Goal: Task Accomplishment & Management: Manage account settings

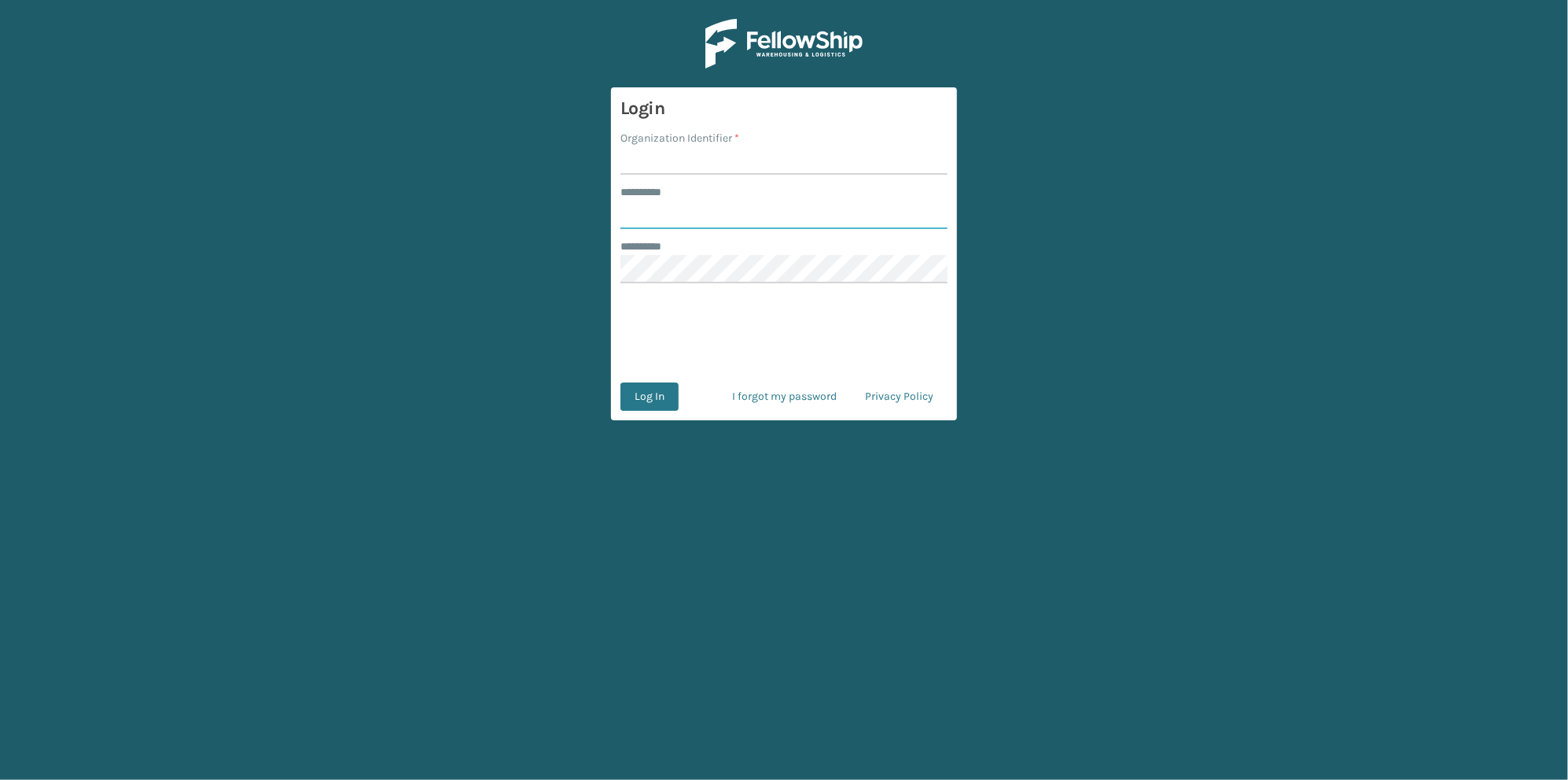
type input "******"
click at [665, 161] on input "Organization Identifier *" at bounding box center [784, 161] width 327 height 28
type input "[GEOGRAPHIC_DATA]"
click at [665, 398] on button "Log In" at bounding box center [650, 396] width 58 height 28
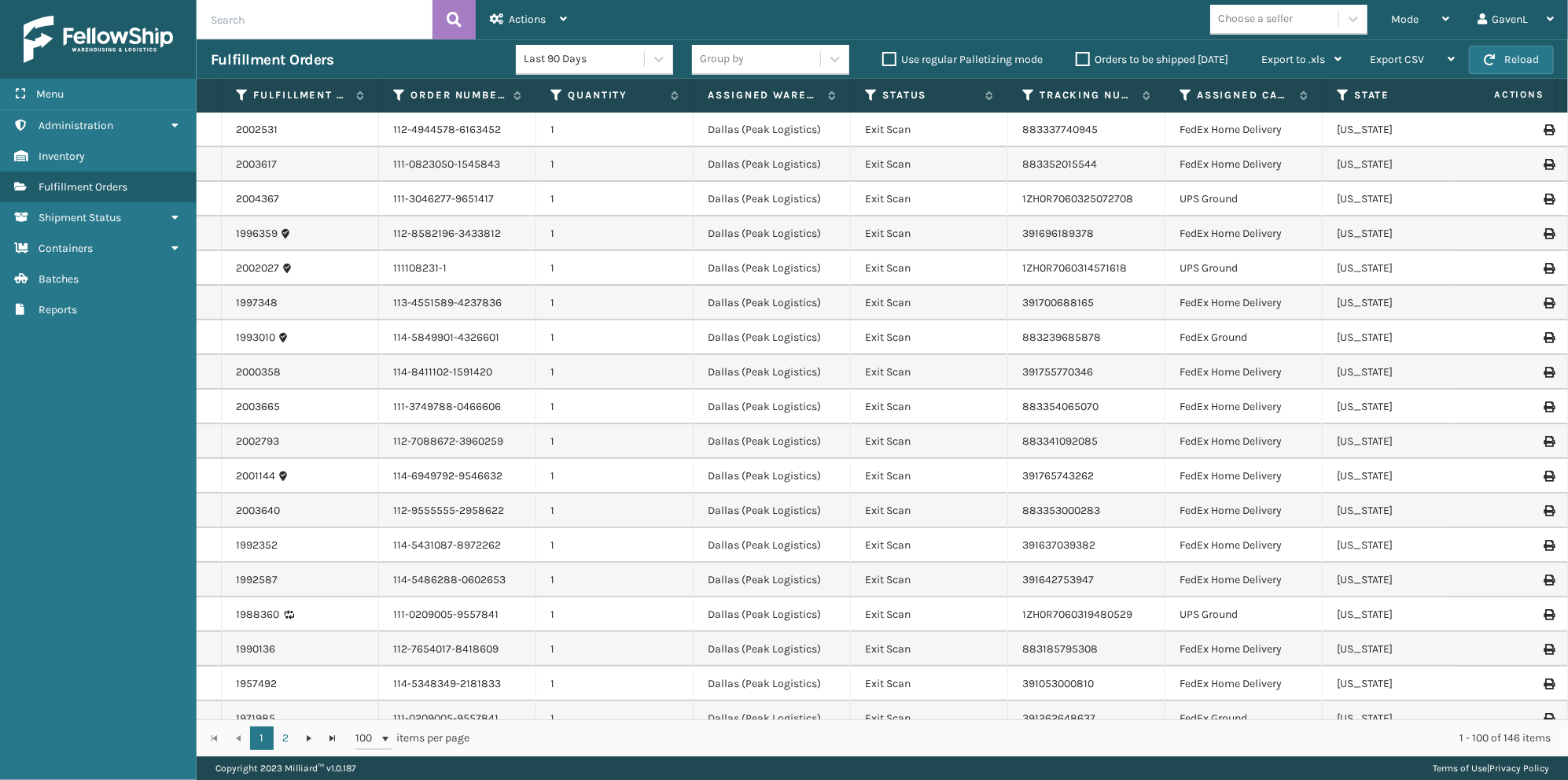
click at [321, 12] on input "text" at bounding box center [315, 20] width 236 height 39
click at [96, 131] on span "Administration" at bounding box center [76, 125] width 75 height 13
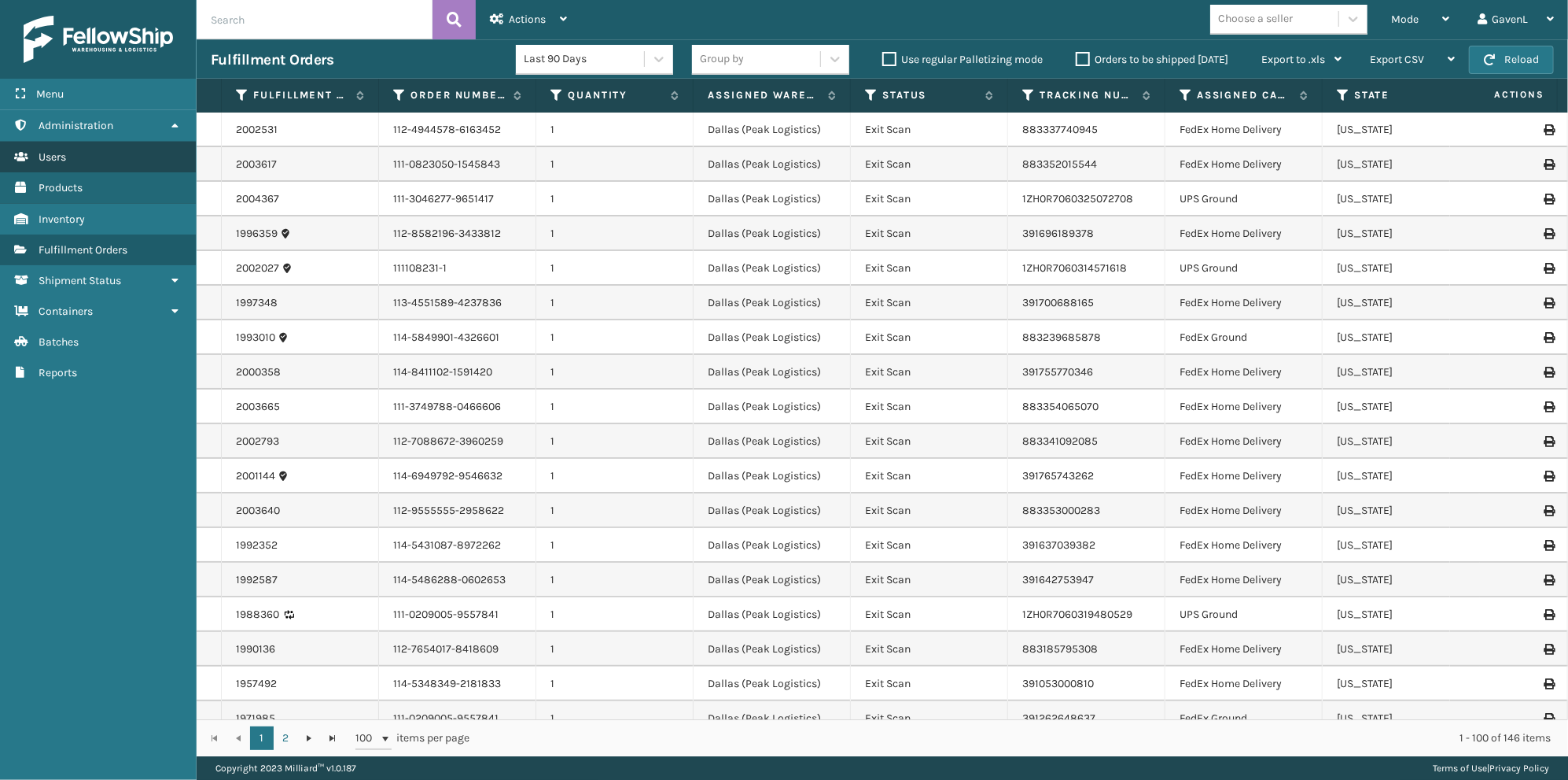
click at [81, 151] on link "Users" at bounding box center [98, 157] width 196 height 31
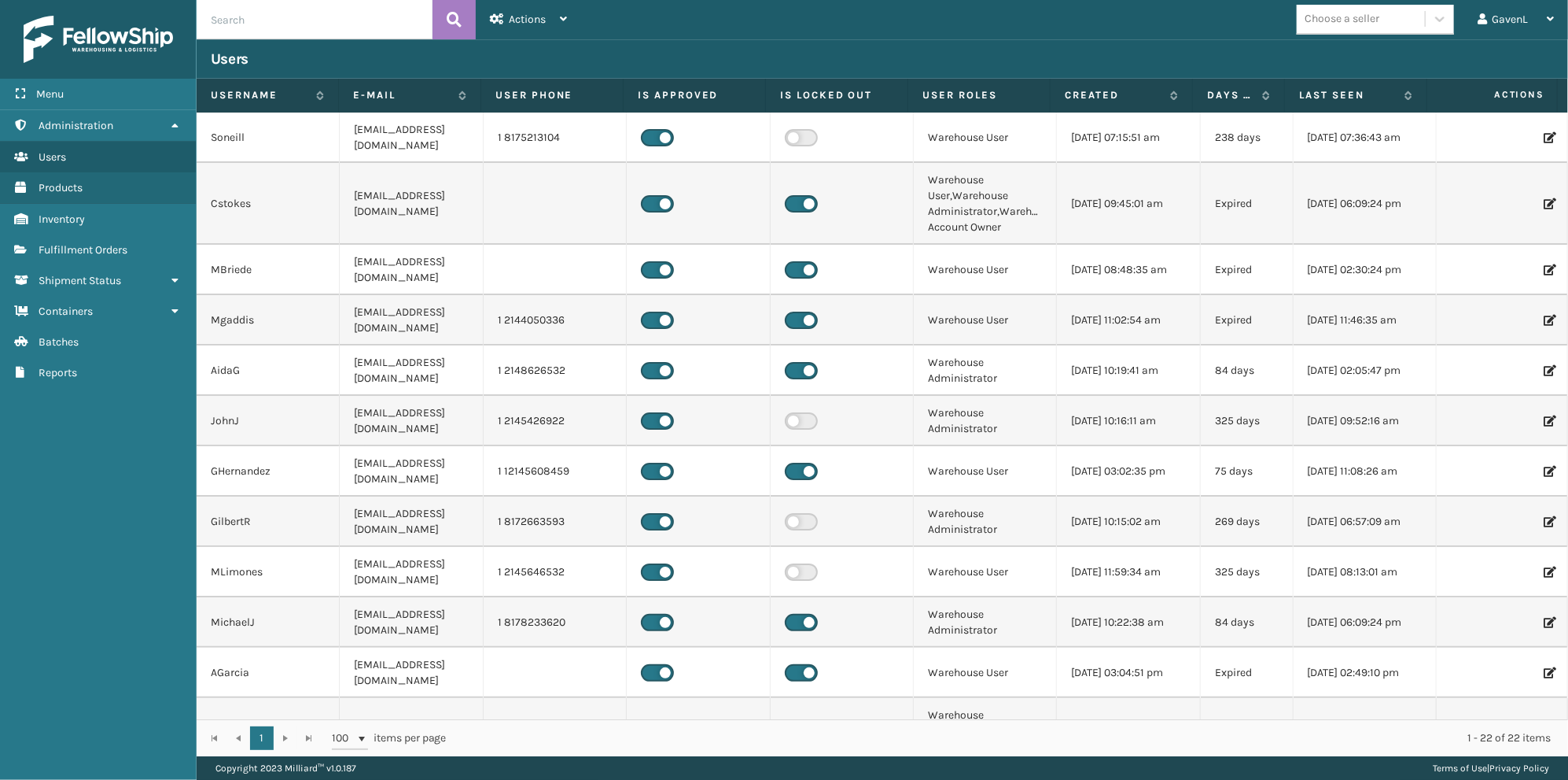
click at [261, 9] on input "text" at bounding box center [315, 20] width 236 height 39
type input "Mlimones"
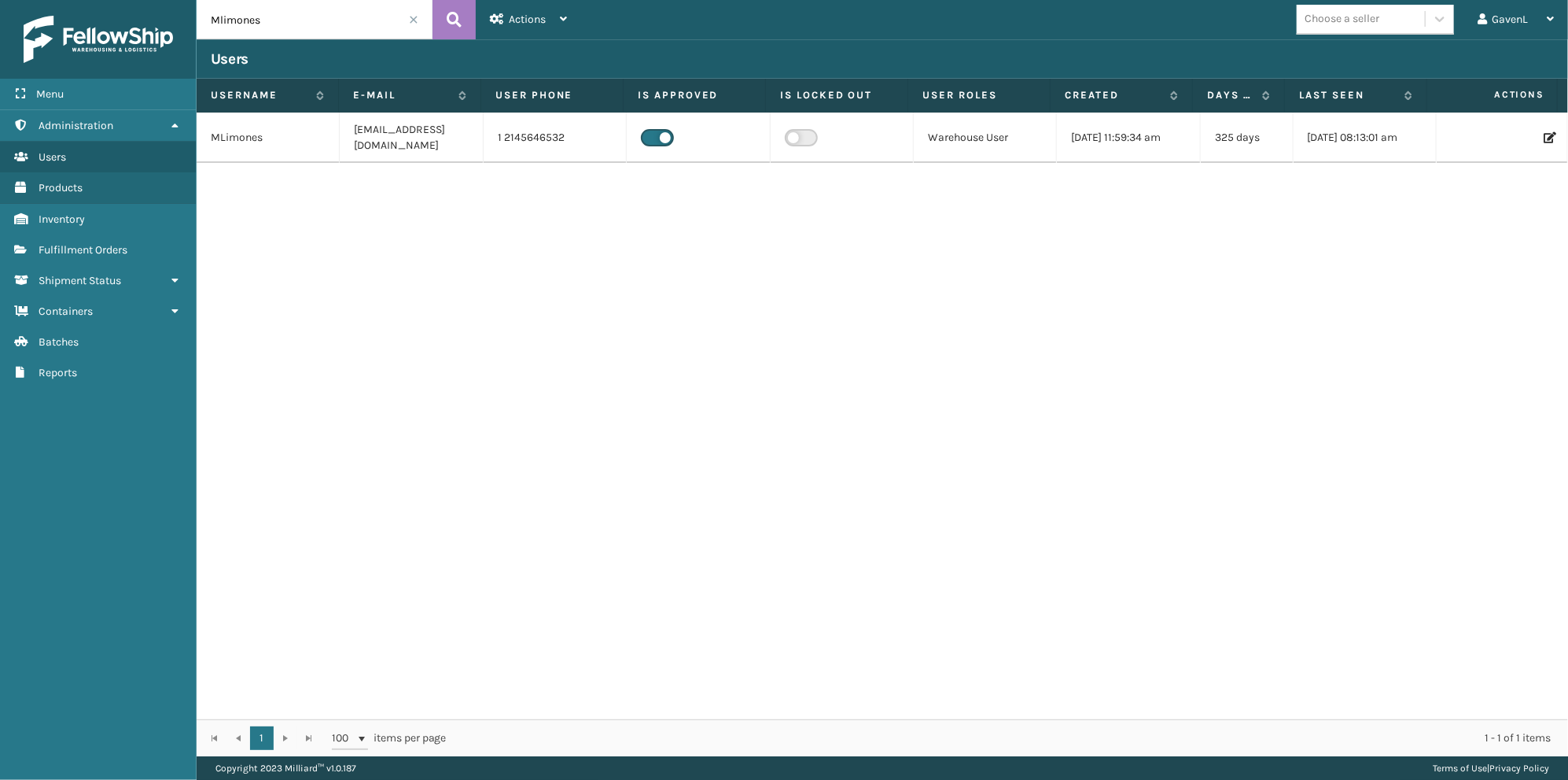
click at [1544, 142] on icon at bounding box center [1548, 138] width 9 height 11
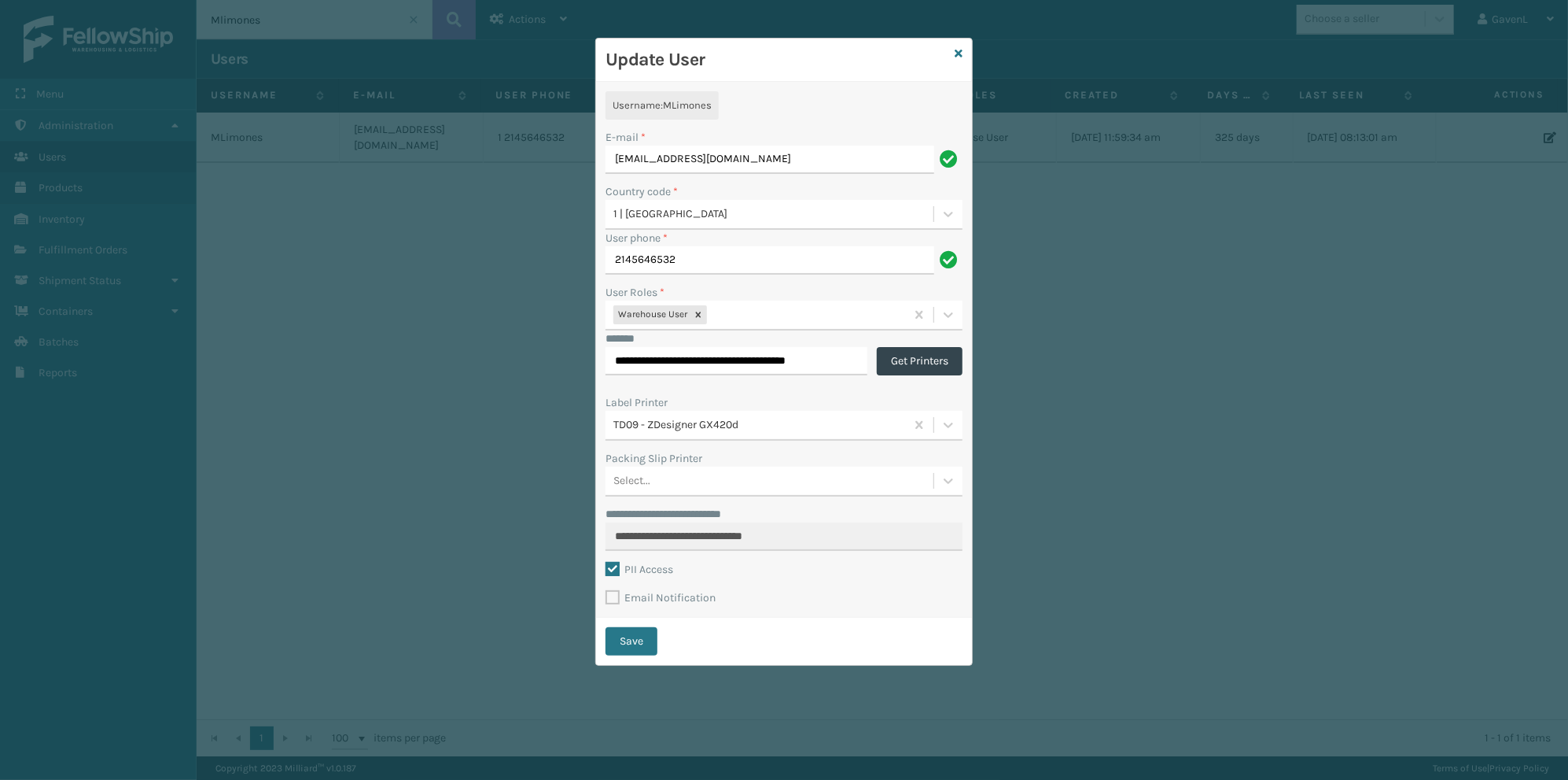
click at [763, 426] on div "TD09 - ZDesigner GX420d" at bounding box center [760, 425] width 293 height 17
type input "TD05"
click at [958, 51] on icon at bounding box center [958, 54] width 8 height 11
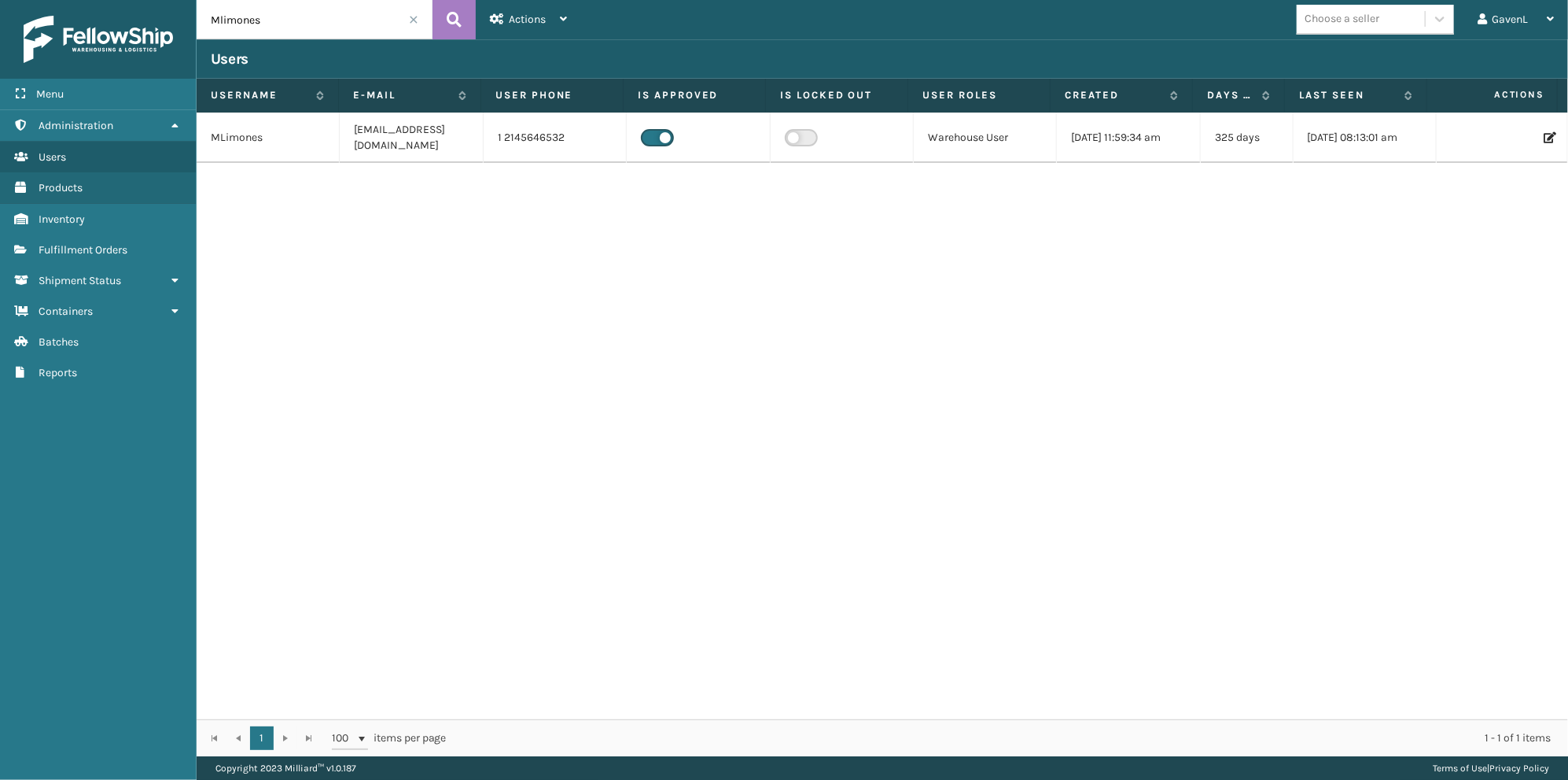
click at [296, 20] on input "Mlimones" at bounding box center [315, 20] width 236 height 39
click at [447, 16] on icon at bounding box center [454, 20] width 15 height 24
click at [1544, 136] on icon at bounding box center [1548, 138] width 9 height 11
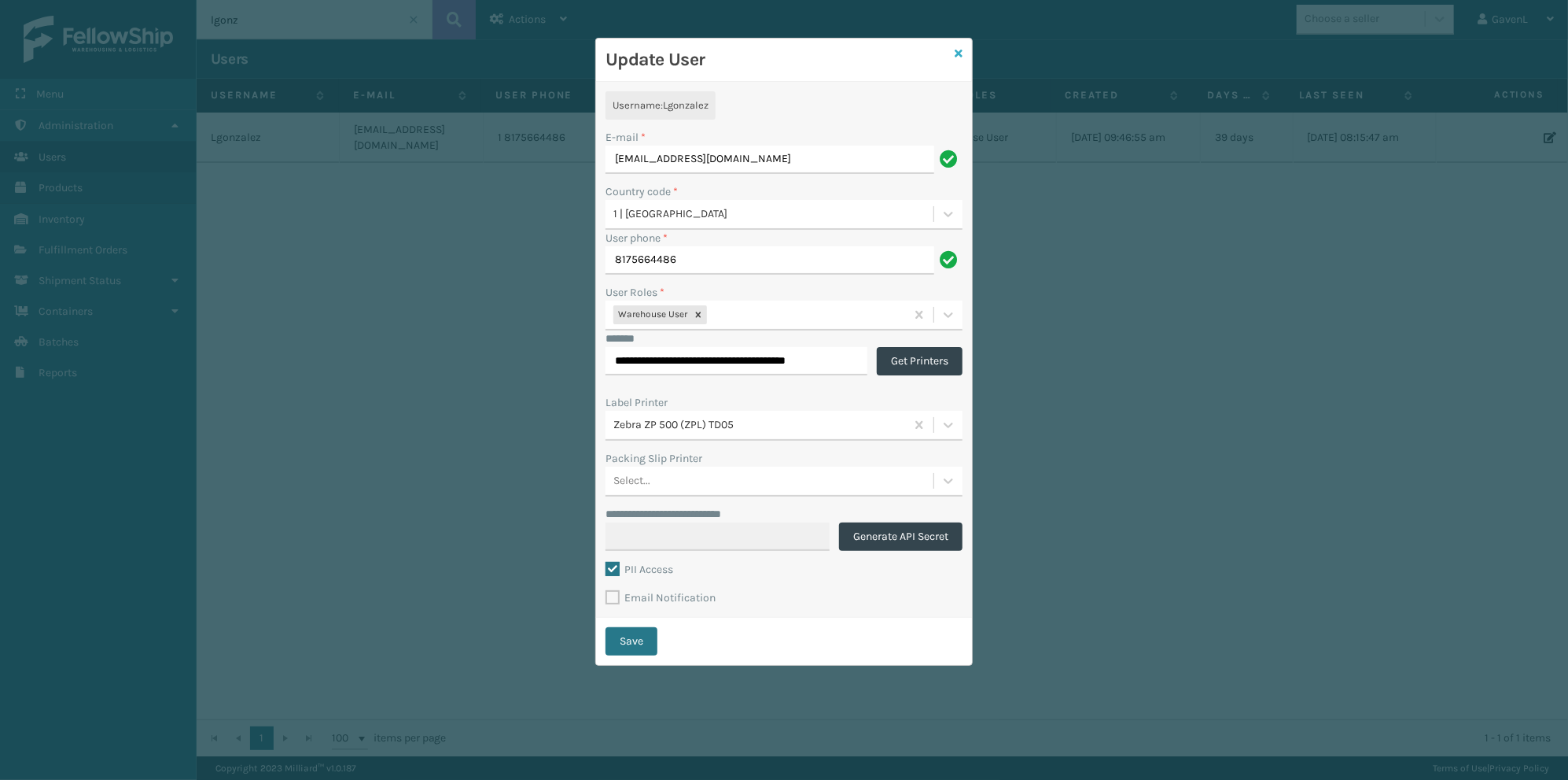
click at [958, 54] on icon at bounding box center [958, 54] width 8 height 11
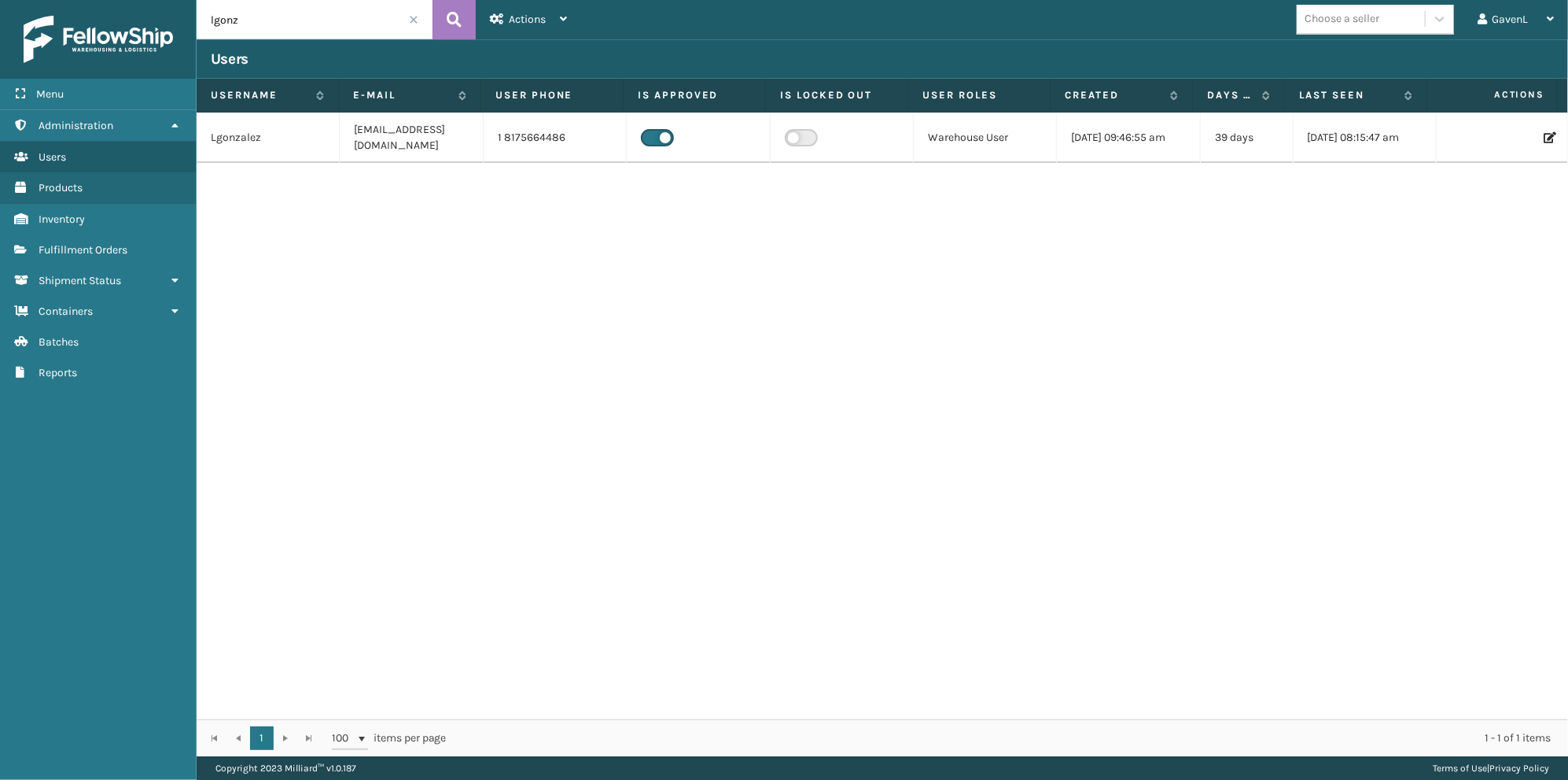
click at [302, 23] on input "lgonz" at bounding box center [315, 20] width 236 height 39
type input "mlimones"
click at [450, 15] on icon at bounding box center [454, 20] width 15 height 24
click at [1544, 140] on icon at bounding box center [1548, 138] width 9 height 11
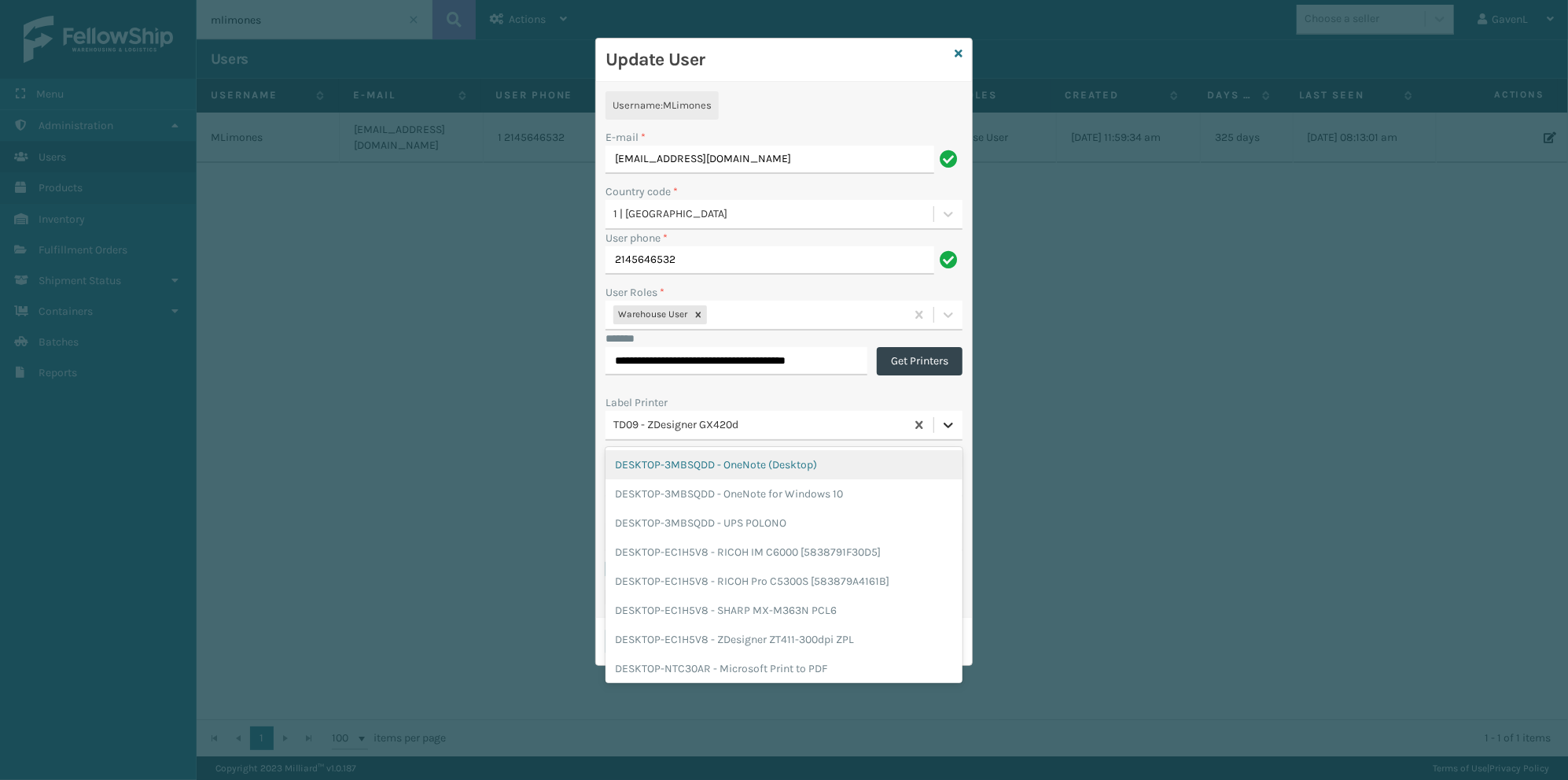
click at [945, 425] on icon at bounding box center [948, 425] width 16 height 16
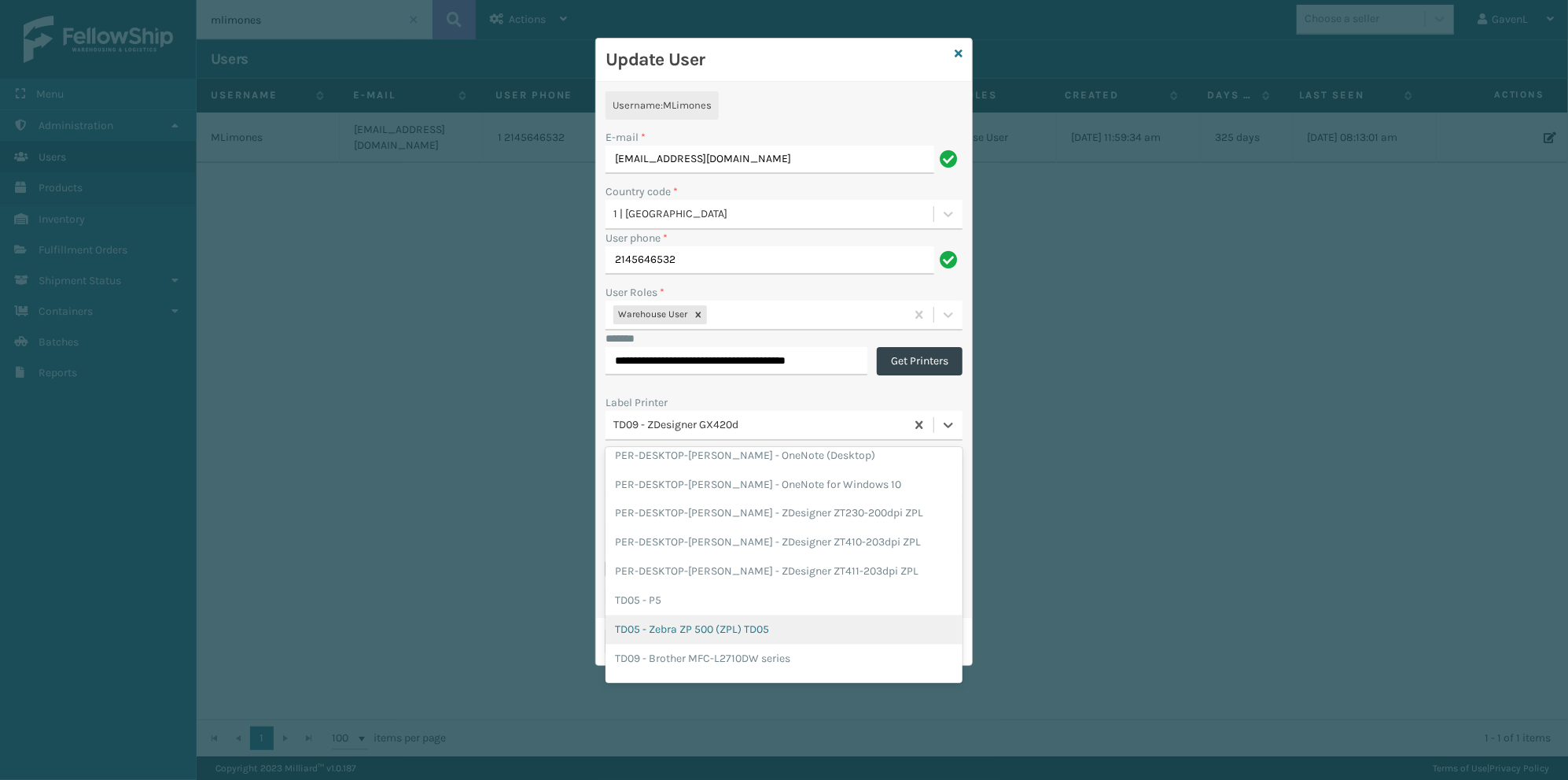
click at [770, 615] on div "TD05 - Zebra ZP 500 (ZPL) TD05" at bounding box center [784, 630] width 357 height 29
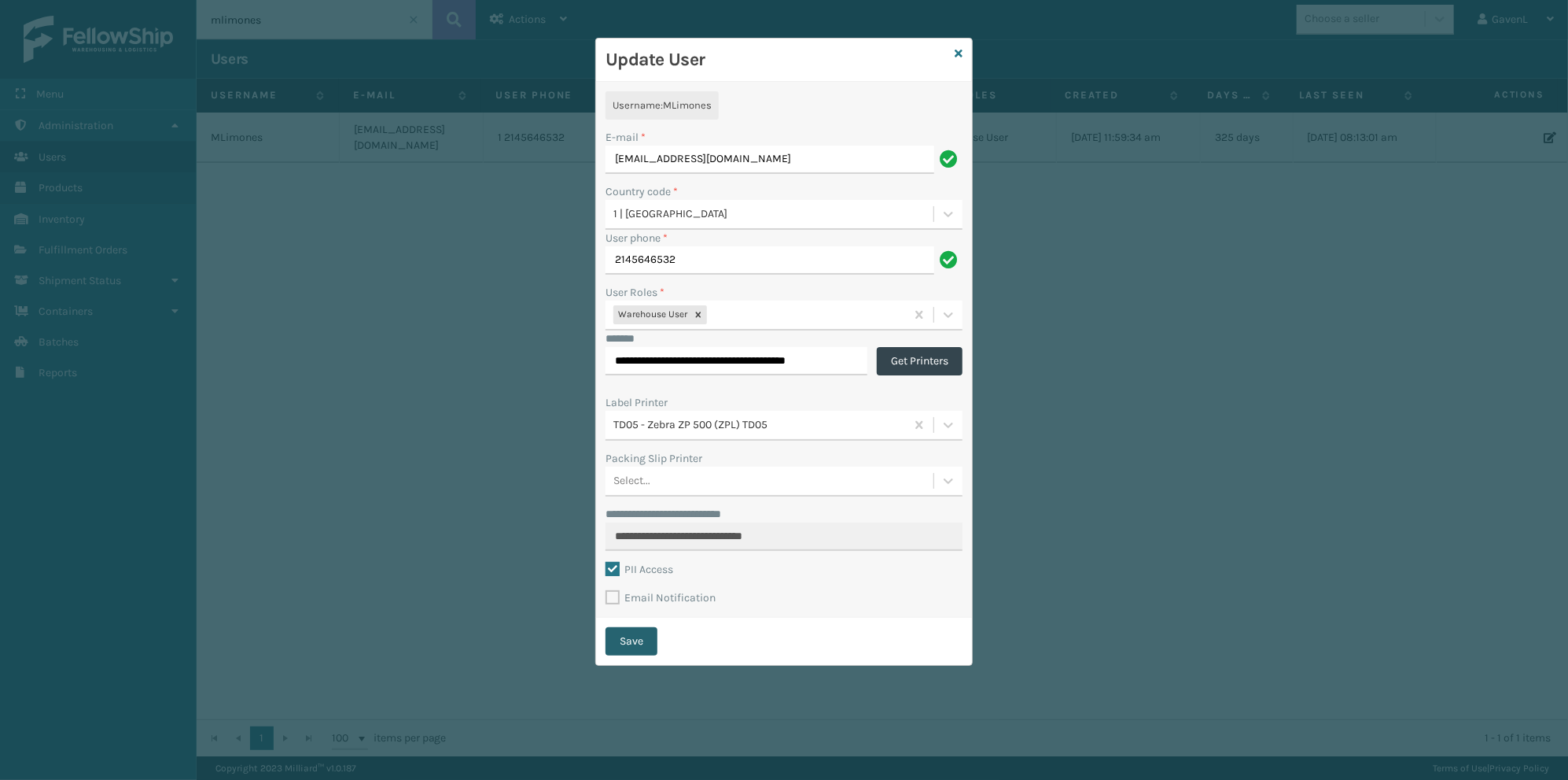
click at [646, 641] on button "Save" at bounding box center [632, 641] width 52 height 28
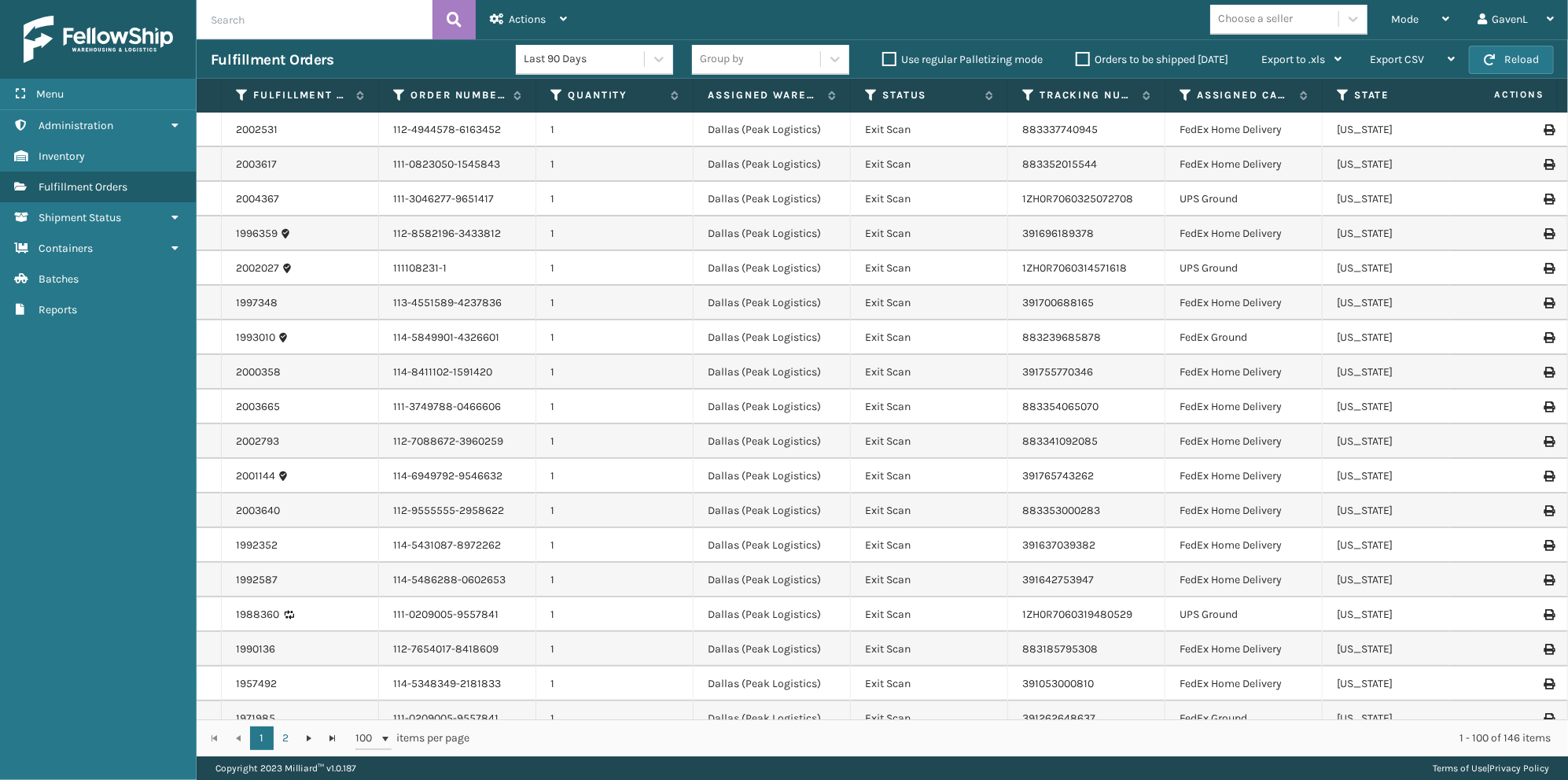
click at [110, 404] on div "Menu Administration Inventory Fulfillment Orders Shipment Status Containers Bat…" at bounding box center [98, 390] width 197 height 780
click at [1102, 20] on div "Mode Regular Mode Picking Mode Labeling Mode Exit Scan Mode Choose a seller Gav…" at bounding box center [1074, 20] width 987 height 39
click at [1533, 20] on div "GavenL" at bounding box center [1515, 20] width 76 height 39
click at [93, 119] on span "Administration" at bounding box center [76, 125] width 75 height 13
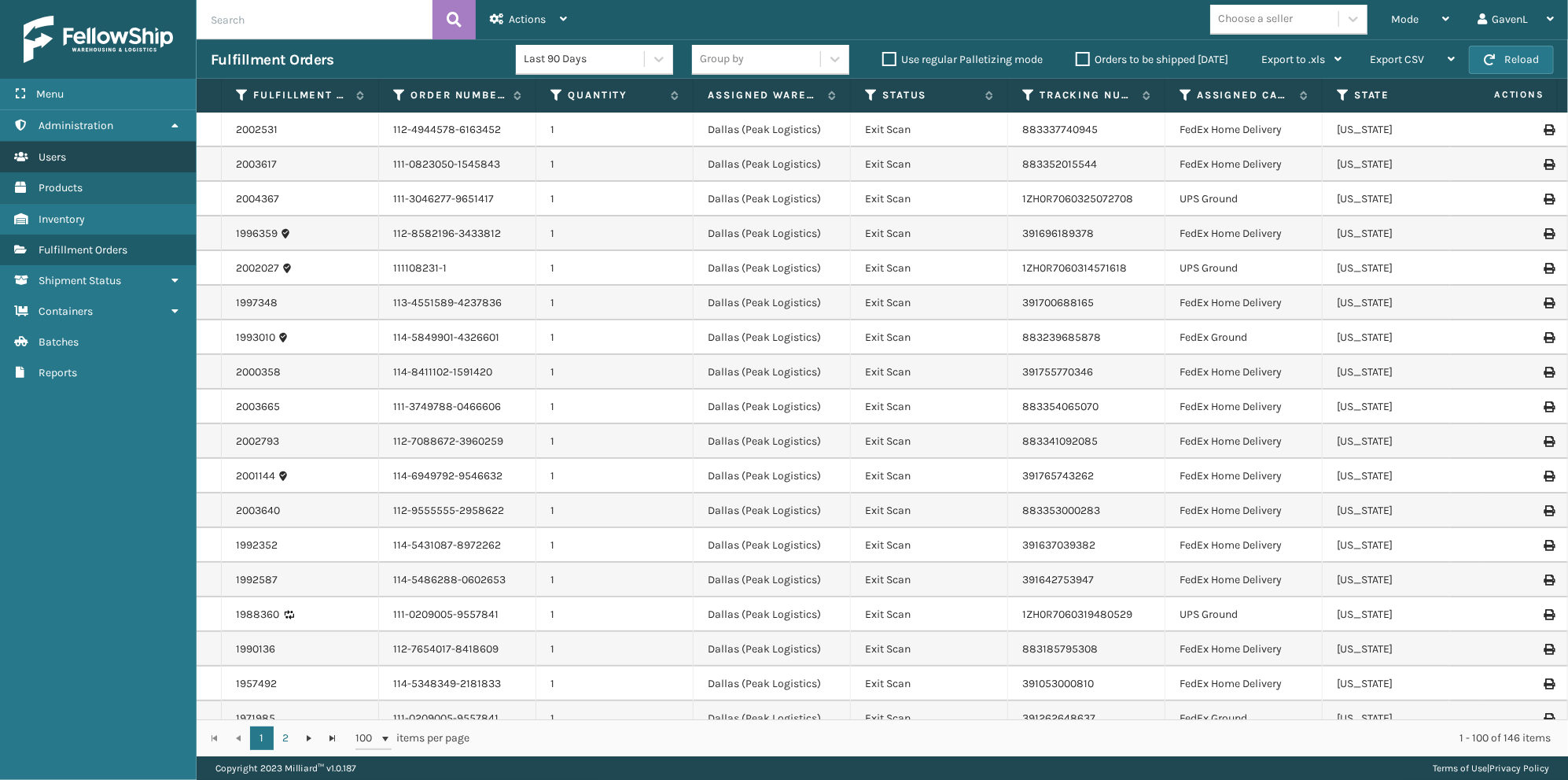
click at [91, 152] on link "Users" at bounding box center [98, 157] width 196 height 31
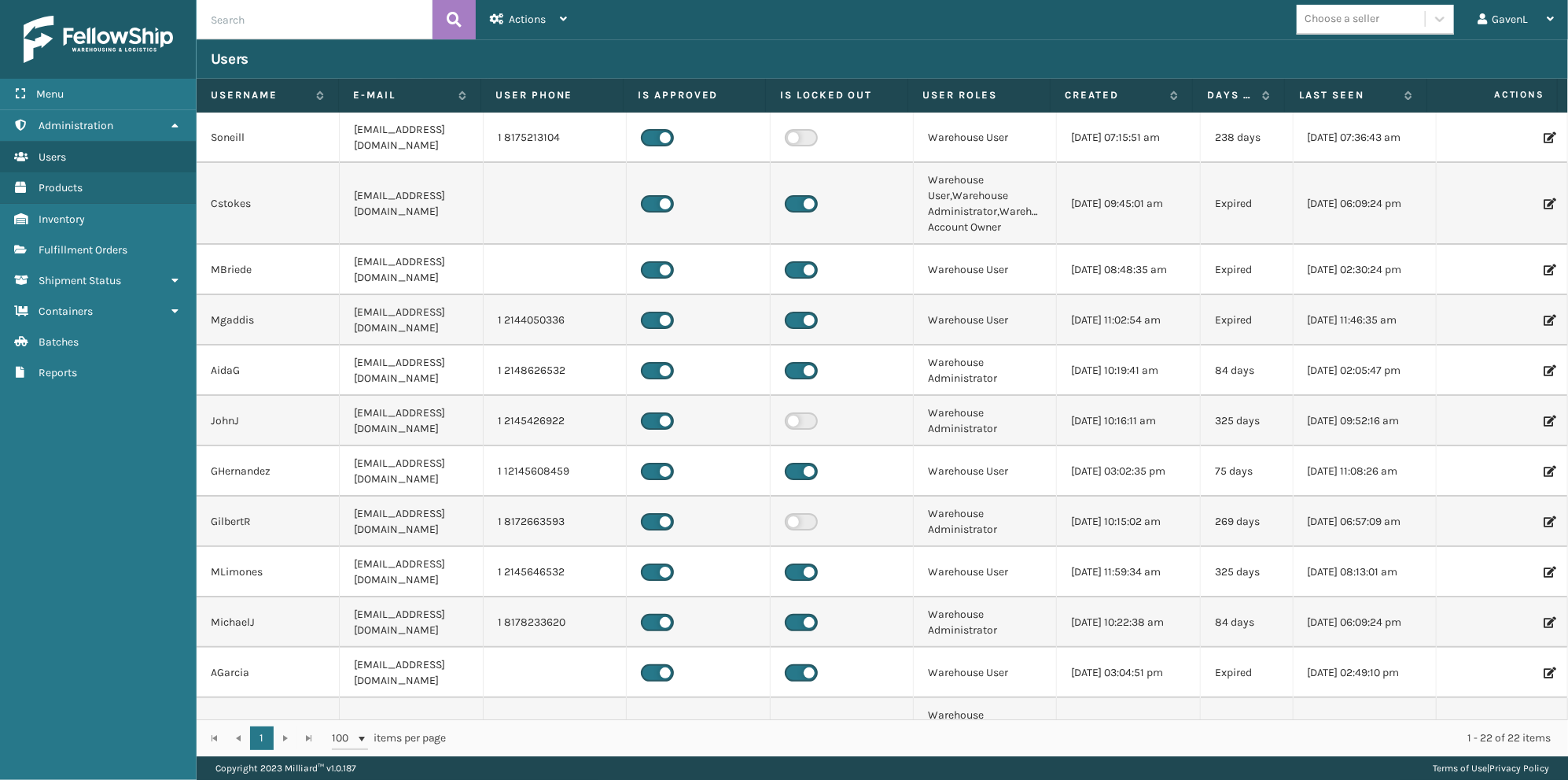
click at [350, 9] on input "text" at bounding box center [315, 20] width 236 height 39
type input "mlimones"
click at [441, 16] on button at bounding box center [454, 20] width 43 height 39
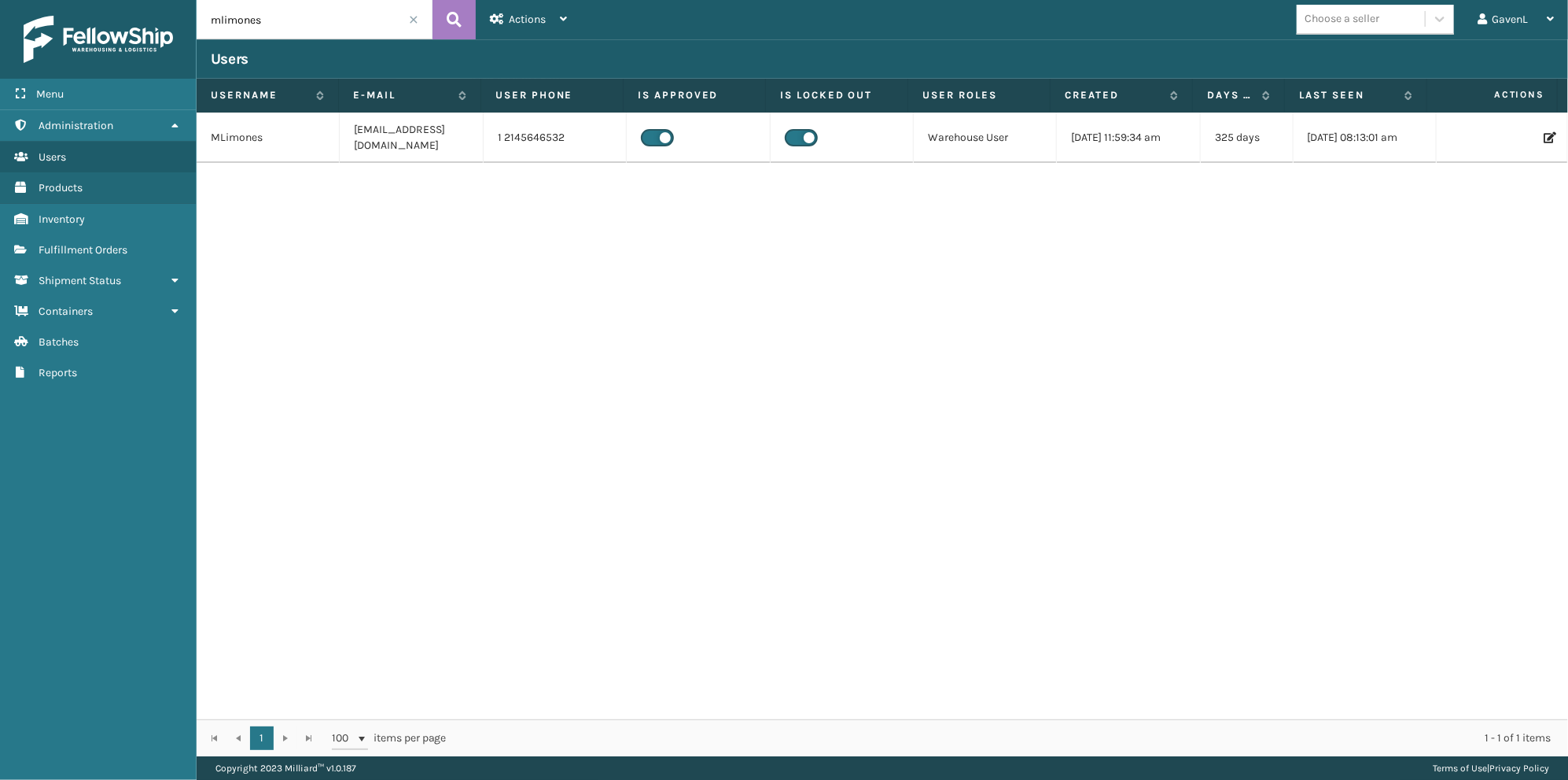
click at [795, 135] on label at bounding box center [802, 138] width 33 height 17
click at [795, 135] on input "checkbox" at bounding box center [790, 134] width 10 height 10
click at [767, 318] on div "MLimones mlimones@peaklogistics.com 1 2145646532 Warehouse User 06/21/2023 11:5…" at bounding box center [883, 416] width 1372 height 607
click at [733, 343] on div "MLimones mlimones@peaklogistics.com 1 2145646532 Warehouse User 06/21/2023 11:5…" at bounding box center [883, 416] width 1372 height 607
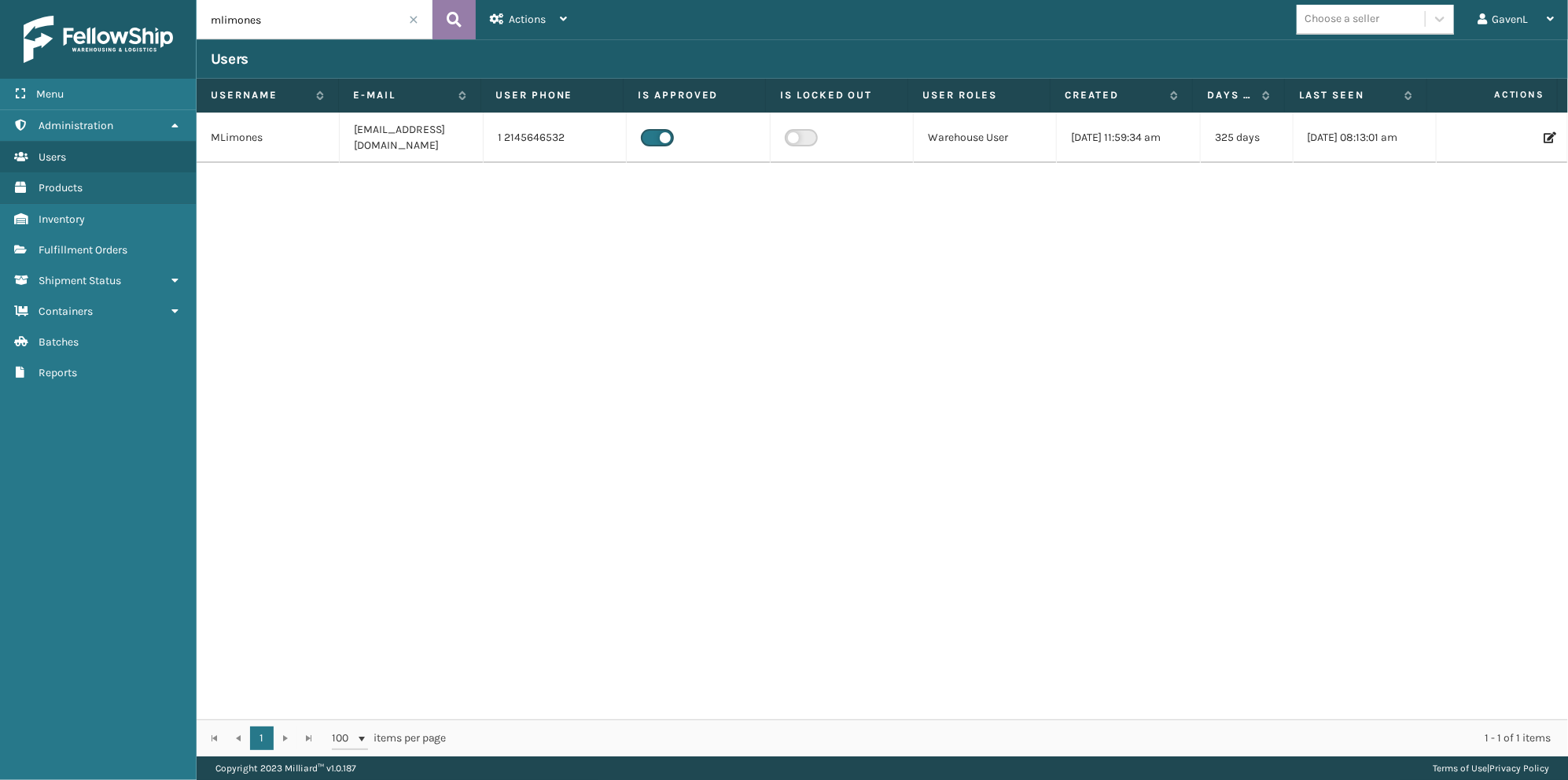
click at [474, 16] on button at bounding box center [454, 20] width 43 height 39
click at [1544, 139] on icon at bounding box center [1548, 138] width 9 height 11
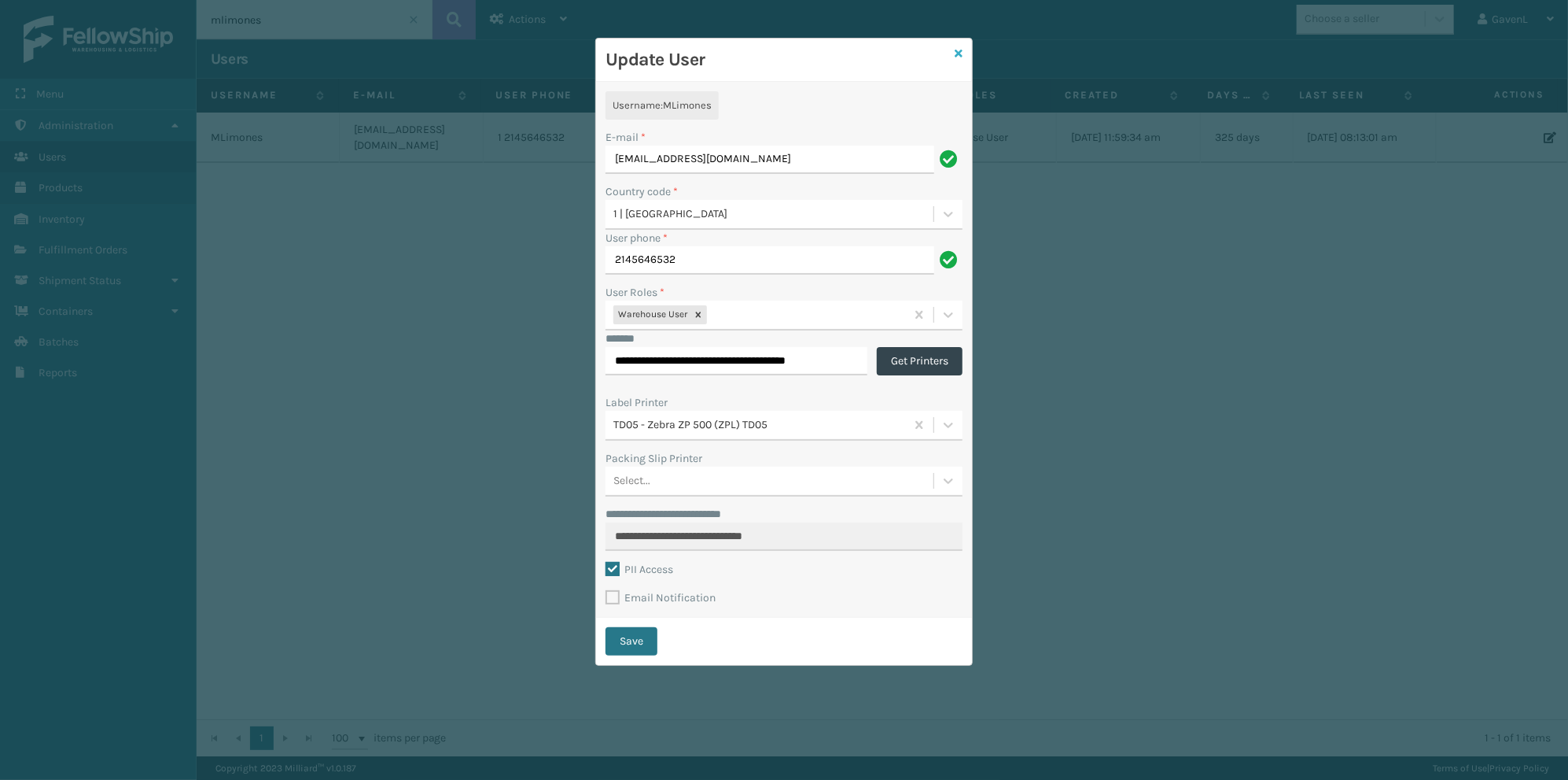
click at [959, 52] on icon at bounding box center [958, 54] width 8 height 11
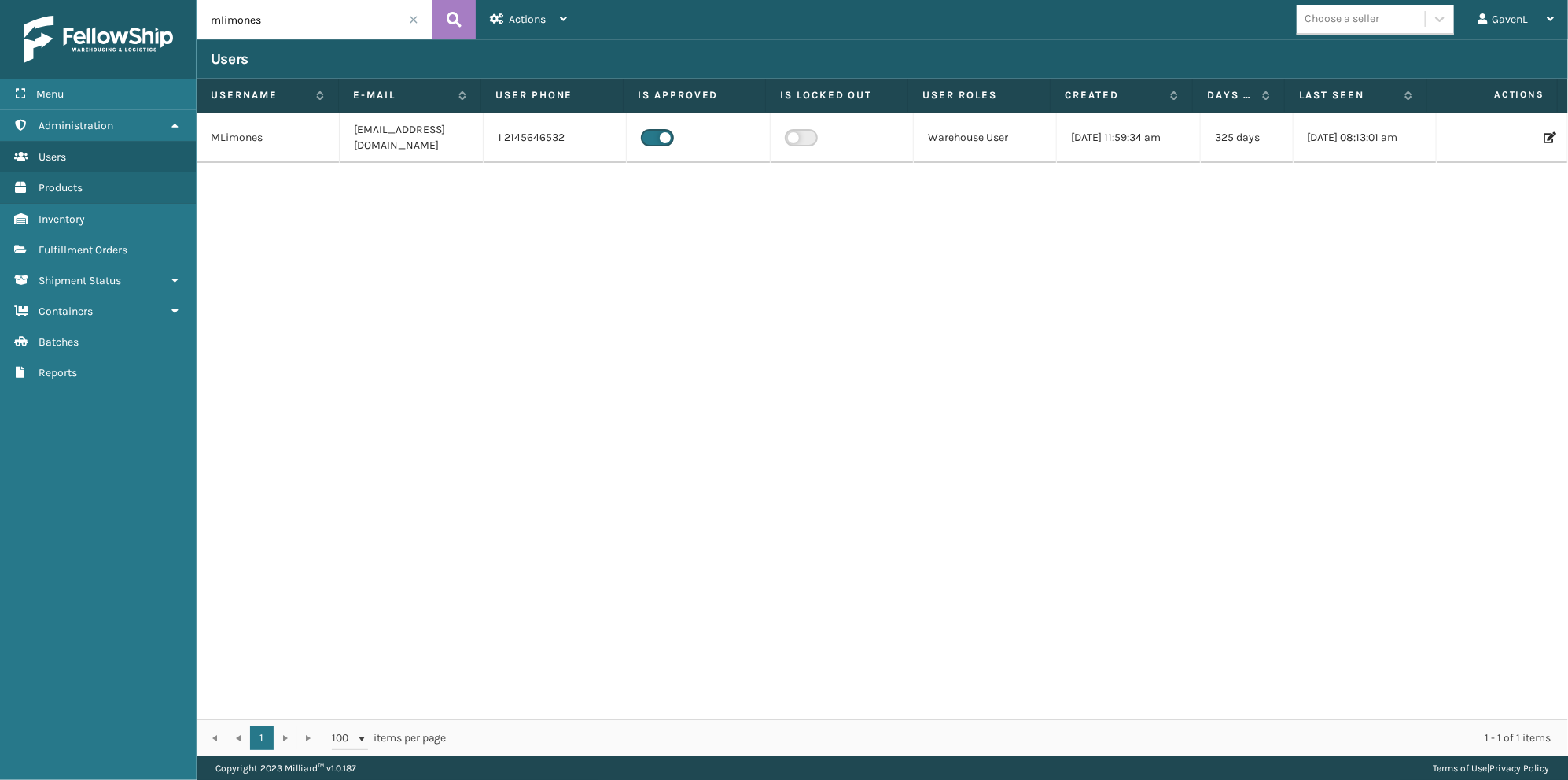
drag, startPoint x: 627, startPoint y: 462, endPoint x: 640, endPoint y: 460, distance: 13.2
click at [628, 462] on div "MLimones mlimones@peaklogistics.com 1 2145646532 Warehouse User 06/21/2023 11:5…" at bounding box center [883, 416] width 1372 height 607
click at [454, 19] on icon at bounding box center [454, 20] width 15 height 24
click at [1544, 142] on icon at bounding box center [1548, 138] width 9 height 11
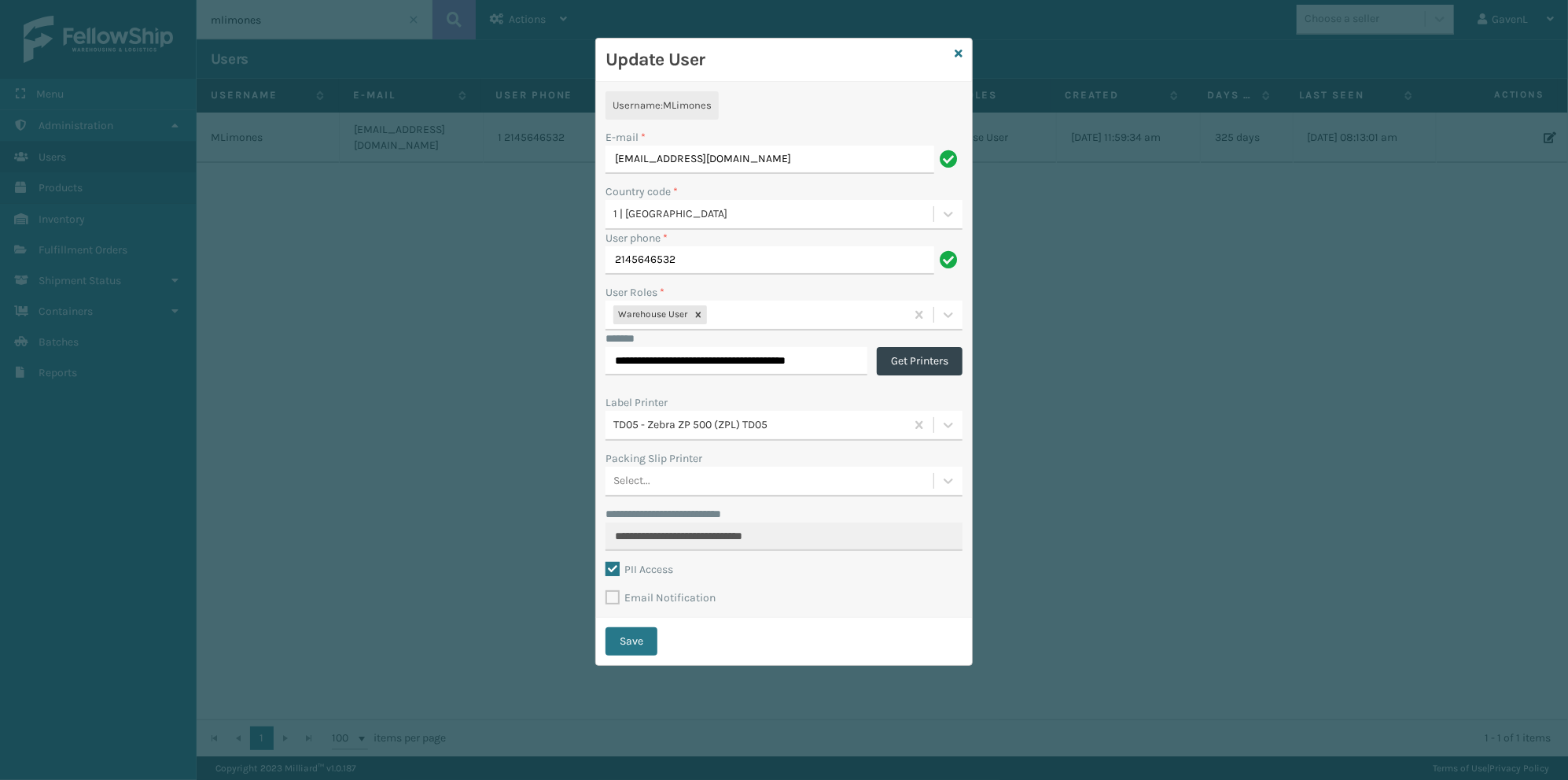
click at [617, 593] on label "Email Notification" at bounding box center [661, 597] width 110 height 13
click at [606, 590] on input "Email Notification" at bounding box center [606, 589] width 1 height 2
click at [638, 604] on label "Email Notification" at bounding box center [661, 597] width 110 height 13
click at [606, 590] on input "Email Notification" at bounding box center [606, 589] width 1 height 2
checkbox input "false"
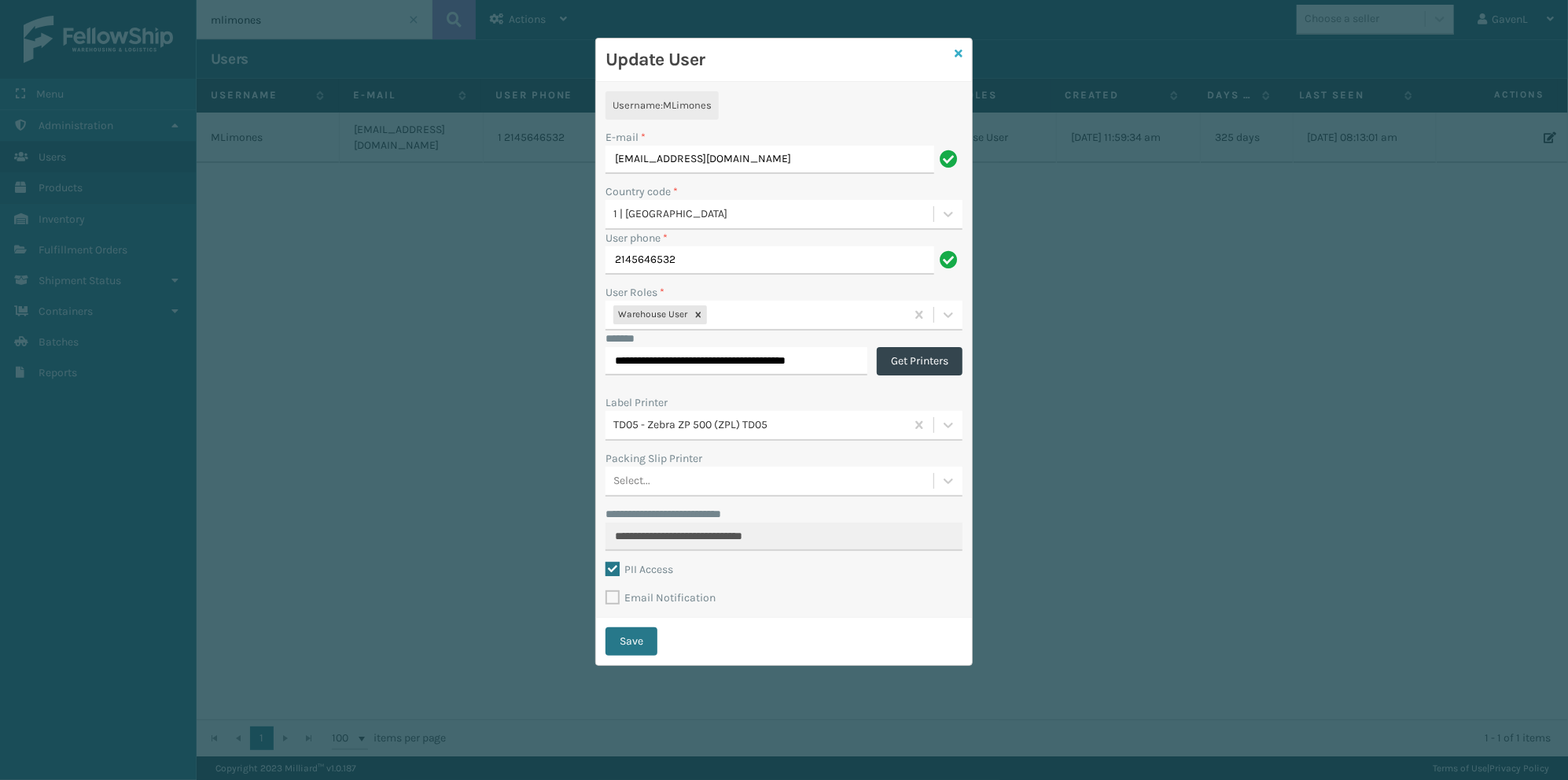
click at [962, 50] on icon at bounding box center [958, 54] width 8 height 11
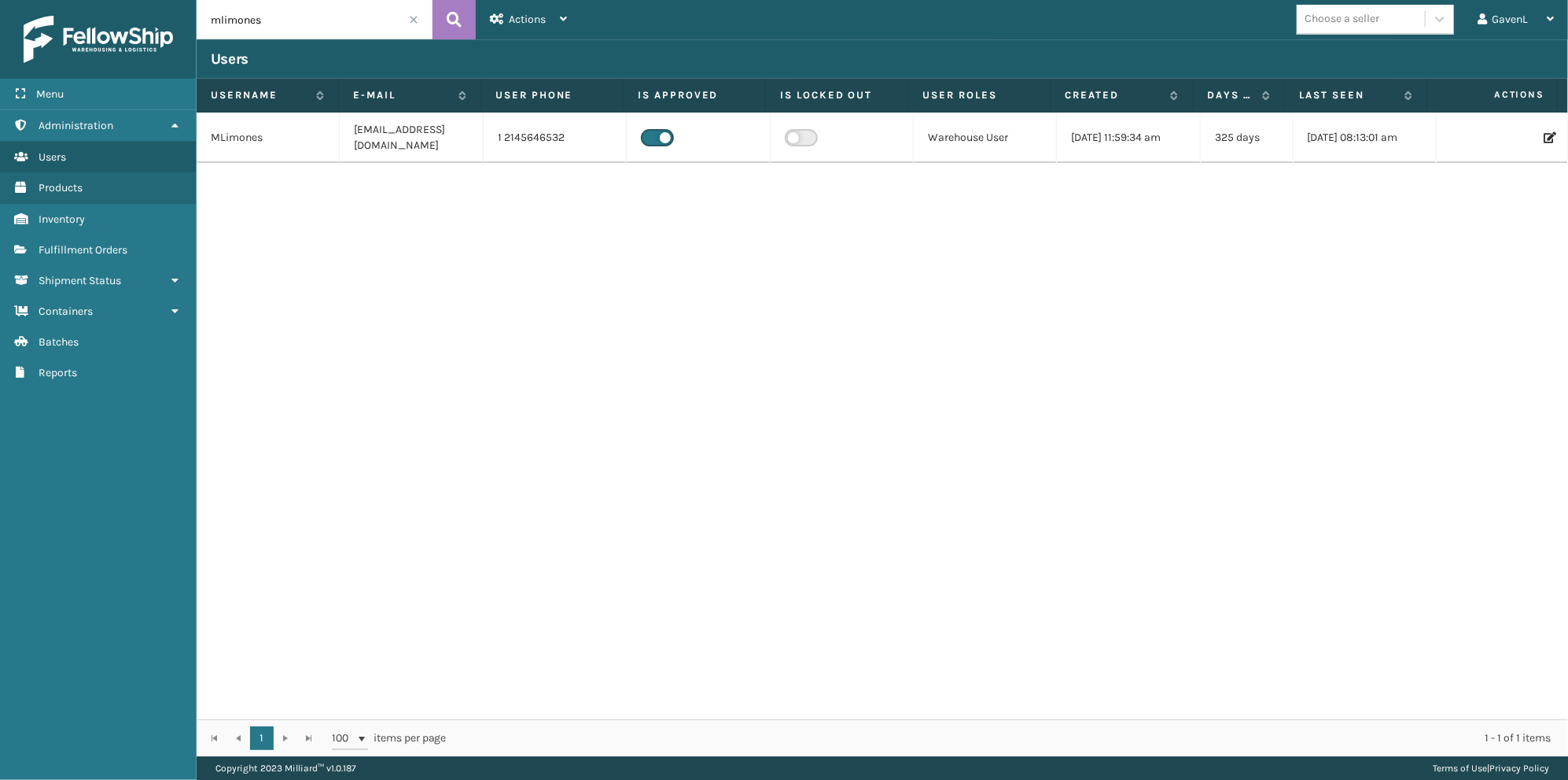
click at [402, 21] on input "mlimones" at bounding box center [315, 20] width 236 height 39
type input "lgonzalez"
click at [365, 268] on div "MLimones mlimones@peaklogistics.com 1 2145646532 Warehouse User 06/21/2023 11:5…" at bounding box center [883, 416] width 1372 height 607
click at [588, 421] on div "MLimones mlimones@peaklogistics.com 1 2145646532 Warehouse User 06/21/2023 11:5…" at bounding box center [883, 416] width 1372 height 607
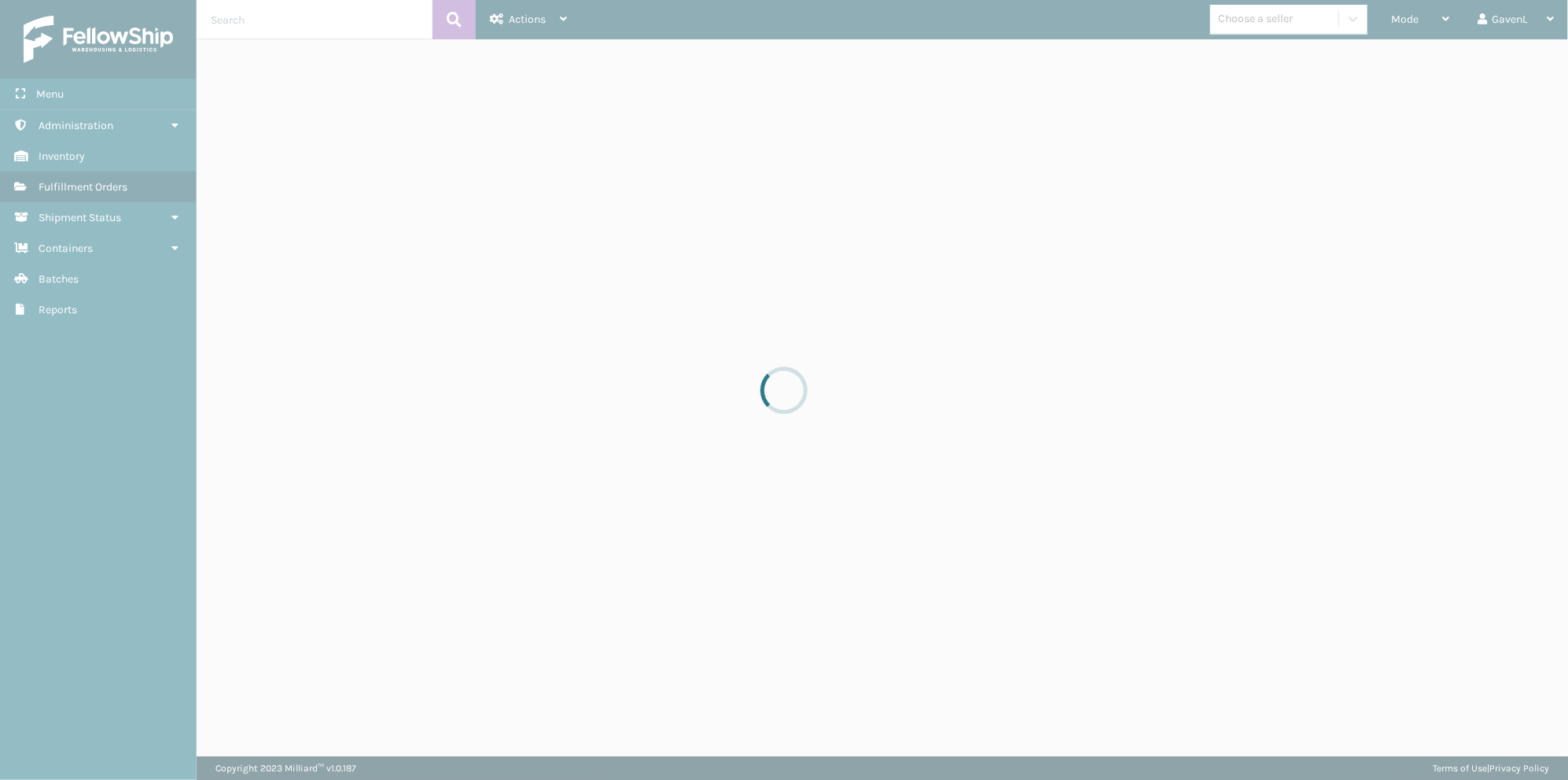
click at [1514, 20] on div at bounding box center [784, 390] width 1568 height 780
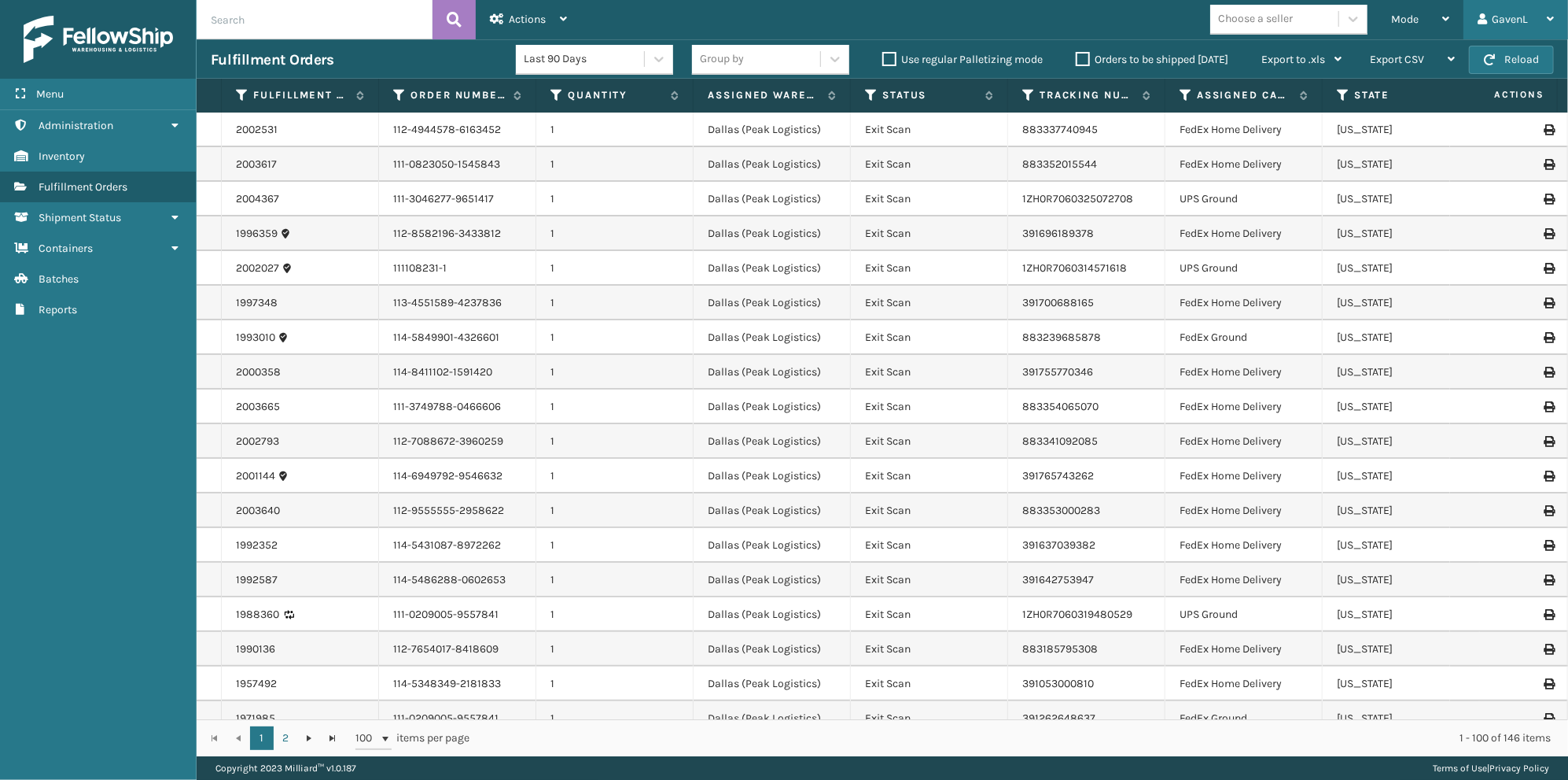
click at [1514, 14] on div "GavenL" at bounding box center [1515, 20] width 76 height 39
click at [1418, 51] on li "Log Out" at bounding box center [1462, 61] width 211 height 43
